Goal: Task Accomplishment & Management: Use online tool/utility

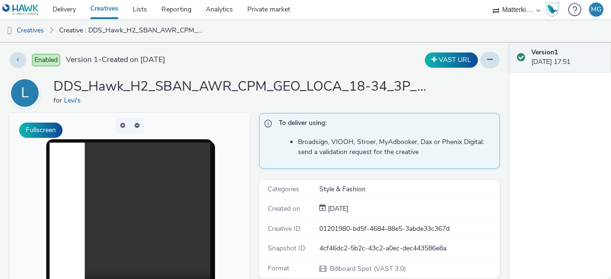
click at [424, 83] on h1 "DDS_Hawk_H2_SBAN_AWR_CPM_GEO_LOCA_18-34_3P_ALL_A18-34_PMP_Hawk_CPM_SSD_1x1_NA_N…" at bounding box center [244, 87] width 382 height 18
drag, startPoint x: 432, startPoint y: 87, endPoint x: 406, endPoint y: 89, distance: 25.4
click at [406, 89] on h1 "DDS_Hawk_H2_SBAN_AWR_CPM_GEO_LOCA_18-34_3P_ALL_A18-34_PMP_Hawk_CPM_SSD_1x1_NA_N…" at bounding box center [244, 87] width 382 height 18
click at [334, 32] on ul "Creatives Creative : DDS_Hawk_H2_SBAN_AWR_CPM_GEO_LOCA_18-34_3P_ALL_A18-34_PMP_…" at bounding box center [305, 30] width 611 height 23
click at [334, 48] on div "Enabled Version 1 - Created on 01 October 2025 VAST URL L DDS_Hawk_H2_SBAN_AWR_…" at bounding box center [254, 160] width 509 height 237
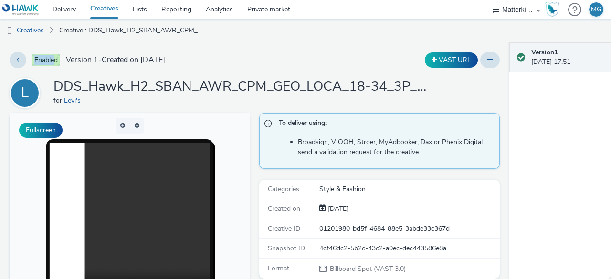
drag, startPoint x: 33, startPoint y: 58, endPoint x: 53, endPoint y: 58, distance: 20.0
click at [53, 58] on span "Enabled" at bounding box center [46, 60] width 28 height 12
click at [259, 62] on div "Enabled Version 1 - Created on 01 October 2025" at bounding box center [157, 60] width 294 height 16
click at [269, 61] on div "Enabled Version 1 - Created on 01 October 2025" at bounding box center [157, 60] width 294 height 16
click at [10, 58] on button at bounding box center [18, 60] width 17 height 16
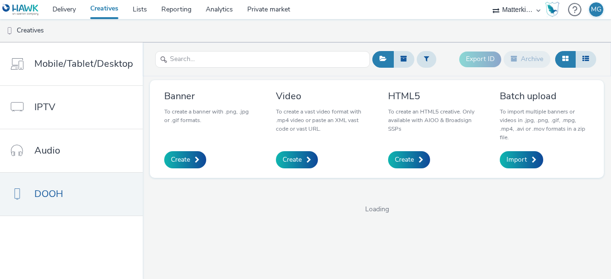
click at [206, 223] on div "Export ID Archive Banner To create a banner with .png, .jpg or .gif formats. Cr…" at bounding box center [377, 160] width 468 height 237
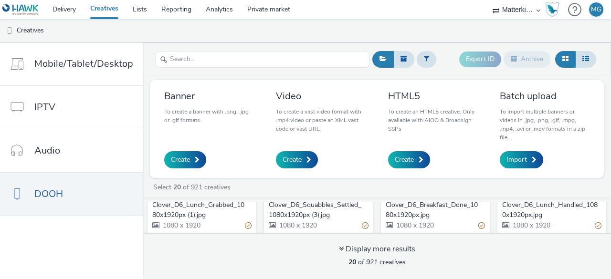
scroll to position [382, 0]
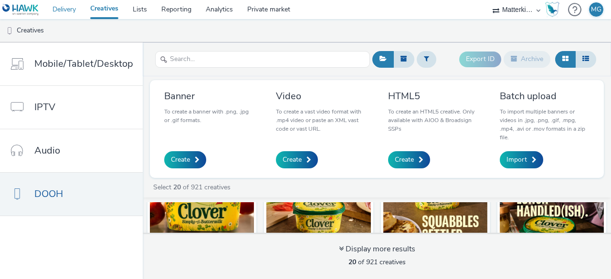
click at [59, 7] on link "Delivery" at bounding box center [64, 9] width 38 height 19
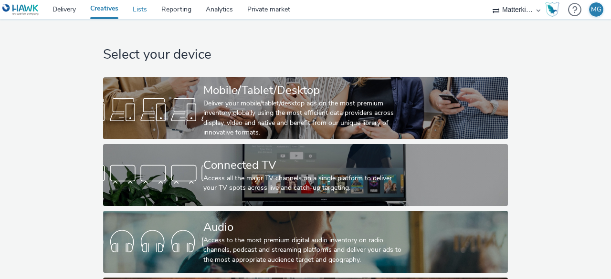
click at [147, 16] on link "Lists" at bounding box center [139, 9] width 29 height 19
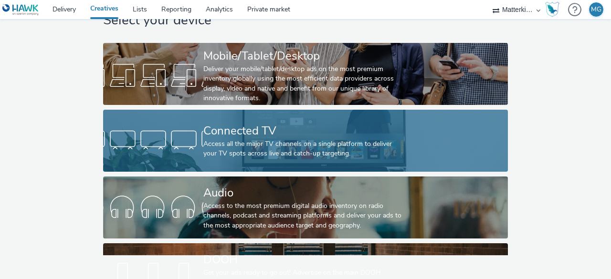
scroll to position [48, 0]
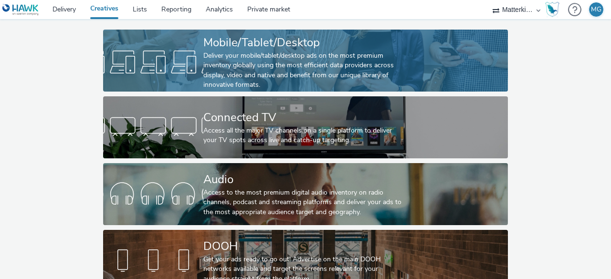
click at [260, 76] on div "Deliver your mobile/tablet/desktop ads on the most premium inventory globally u…" at bounding box center [303, 70] width 200 height 39
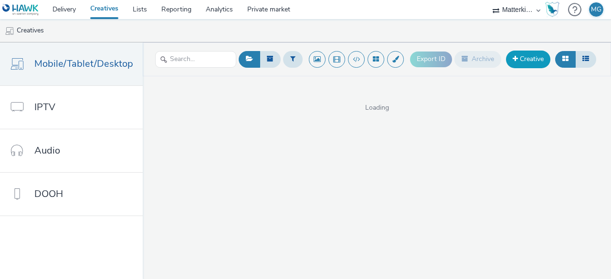
click at [510, 62] on link "Creative" at bounding box center [528, 59] width 44 height 17
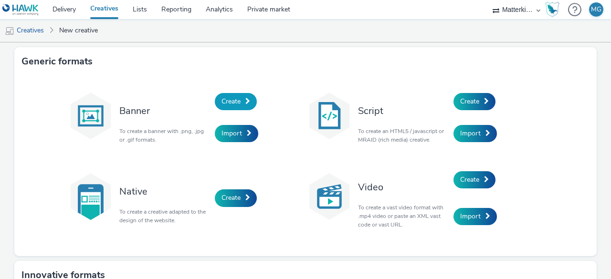
click at [224, 101] on span "Create" at bounding box center [230, 101] width 19 height 9
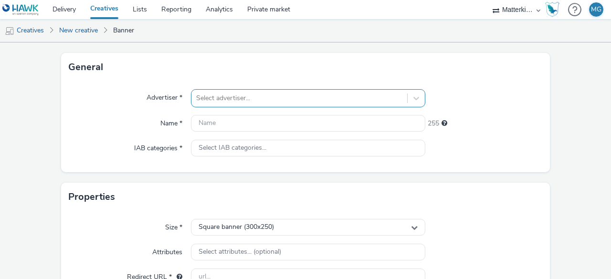
click at [404, 98] on div "Select advertiser..." at bounding box center [308, 98] width 234 height 18
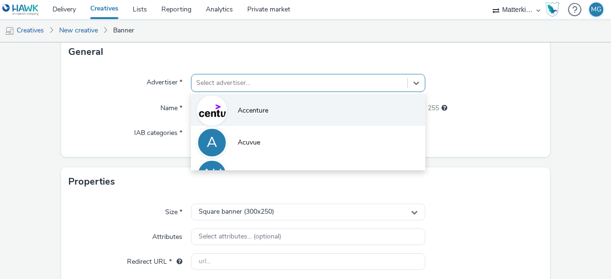
scroll to position [64, 0]
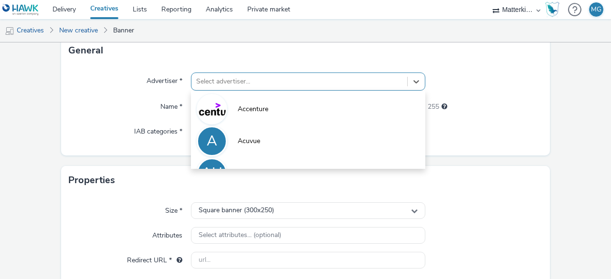
click at [30, 115] on form "New creative General Advertiser * option Accenture focused, 1 of 10. 10 results…" at bounding box center [305, 205] width 611 height 455
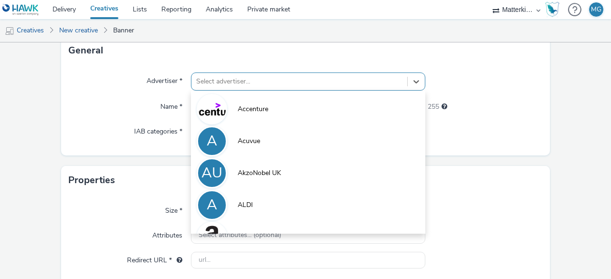
drag, startPoint x: 408, startPoint y: 77, endPoint x: 401, endPoint y: 80, distance: 8.3
click at [411, 78] on icon at bounding box center [416, 82] width 10 height 10
click at [32, 113] on form "New creative General Advertiser * option Accenture focused, 1 of 10. 10 results…" at bounding box center [305, 205] width 611 height 455
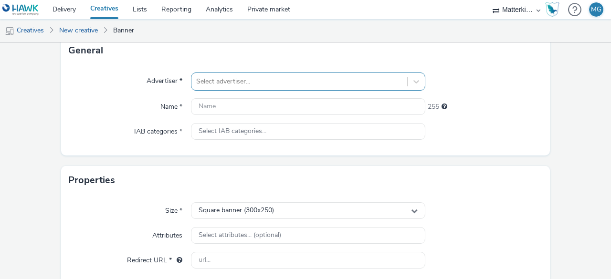
click at [332, 85] on div at bounding box center [299, 81] width 206 height 11
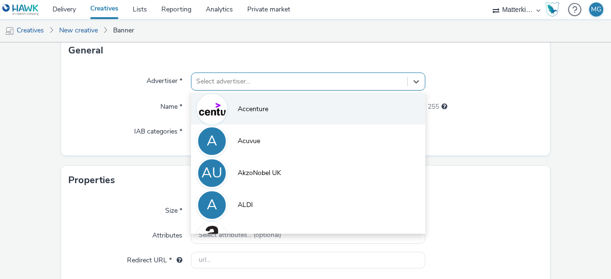
click at [291, 106] on li "Accenture" at bounding box center [308, 109] width 234 height 32
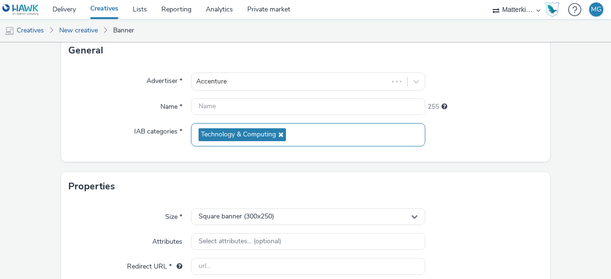
click at [280, 132] on icon at bounding box center [280, 134] width 8 height 7
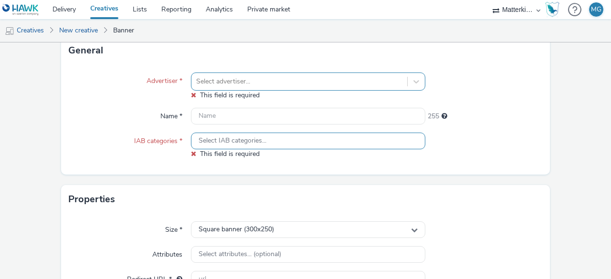
click at [13, 135] on form "New creative General Advertiser * Select advertiser... This field is required N…" at bounding box center [305, 215] width 611 height 474
drag, startPoint x: 272, startPoint y: 95, endPoint x: 283, endPoint y: 87, distance: 14.0
click at [281, 89] on div "Select advertiser... This field is required" at bounding box center [308, 87] width 234 height 28
click at [284, 87] on div "Select advertiser..." at bounding box center [299, 81] width 216 height 15
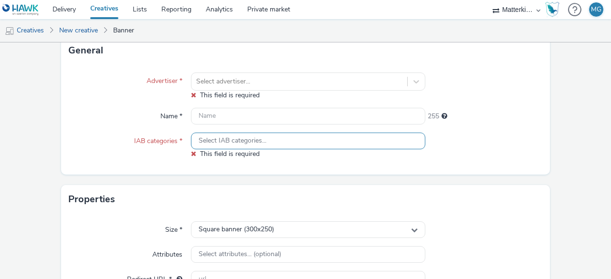
click at [80, 121] on div "Name *" at bounding box center [130, 116] width 122 height 17
click at [112, 116] on div "Name *" at bounding box center [130, 116] width 122 height 17
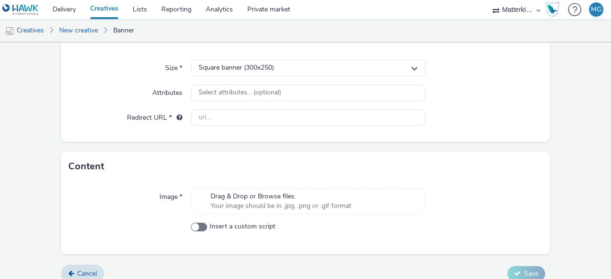
scroll to position [236, 0]
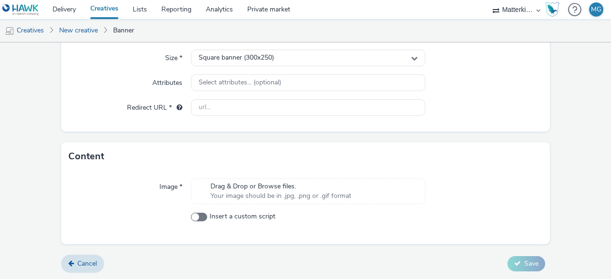
click at [233, 187] on span "Drag & Drop or Browse files." at bounding box center [280, 187] width 141 height 10
drag, startPoint x: 106, startPoint y: 176, endPoint x: 102, endPoint y: 162, distance: 14.5
click at [107, 175] on div "Image * Drag & Drop or Browse files. Your image should be in .jpg, .png or .gif…" at bounding box center [305, 207] width 488 height 73
click at [136, 10] on link "Lists" at bounding box center [139, 9] width 29 height 19
